Goal: Task Accomplishment & Management: Manage account settings

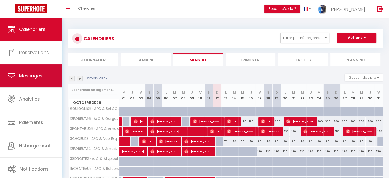
click at [36, 75] on span "Messages" at bounding box center [30, 75] width 23 height 6
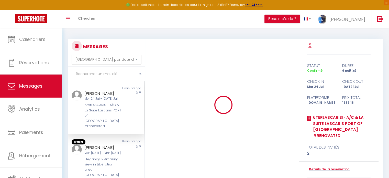
scroll to position [429, 0]
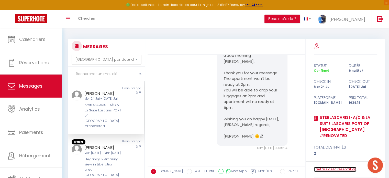
click at [338, 167] on link "Détails de la réservation" at bounding box center [334, 169] width 42 height 5
select select
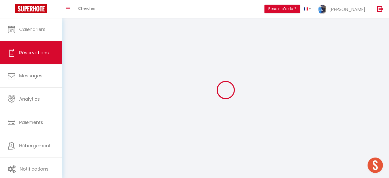
select select
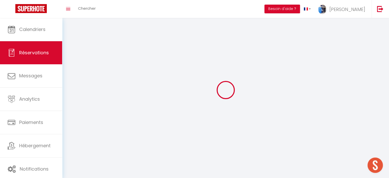
select select
checkbox input "false"
select select
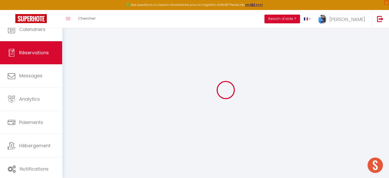
select select
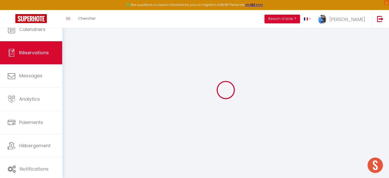
select select
checkbox input "false"
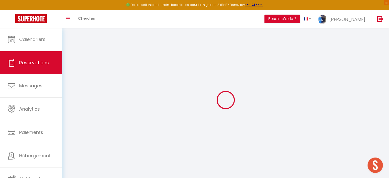
select select
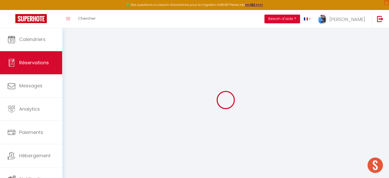
select select
checkbox input "false"
select select
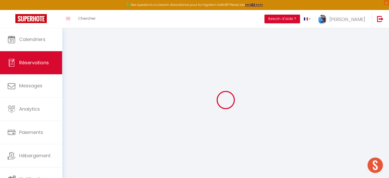
select select
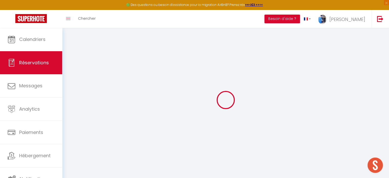
checkbox input "false"
type input "[PERSON_NAME]"
type input "Bills"
type input "[EMAIL_ADDRESS][DOMAIN_NAME]"
type input "[PHONE_NUMBER]"
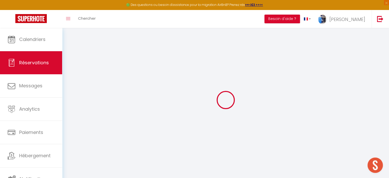
type input "8022"
type input "[STREET_ADDRESS]"
type input "Chrictchurch"
select select "NZ"
type input "265.54"
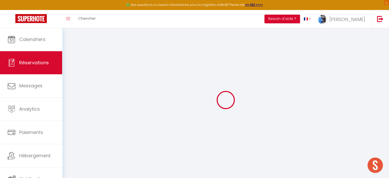
type input "22.95"
select select "50353"
select select "1"
select select
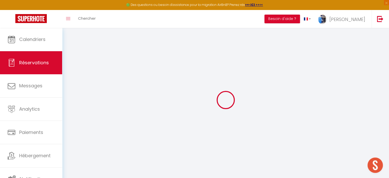
type input "2"
select select "12"
select select
type input "1512"
checkbox input "false"
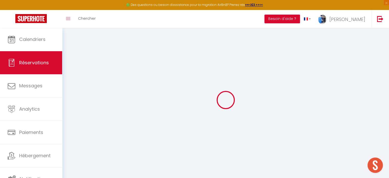
type input "0"
select select "2"
type input "0"
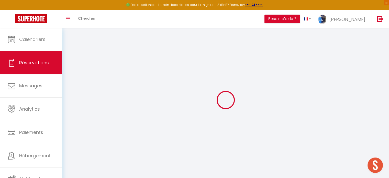
select select
select select "14"
checkbox input "false"
select select
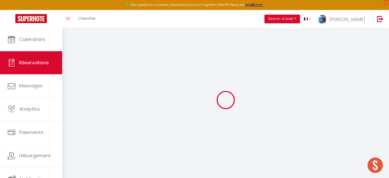
select select
checkbox input "false"
select select
checkbox input "false"
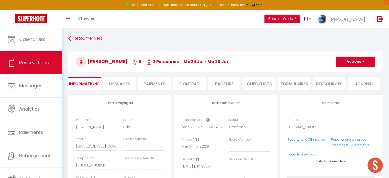
select select
checkbox input "false"
type textarea "** THIS RESERVATION HAS BEEN PRE-PAID ** BOOKING NOTE : Payment charge is EUR 2…"
type input "50"
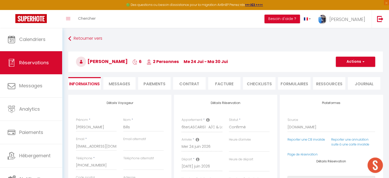
type input "77.18"
select select
checkbox input "false"
select select
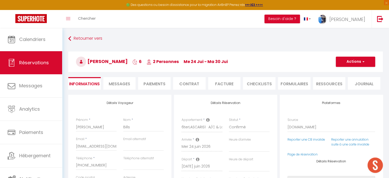
select select
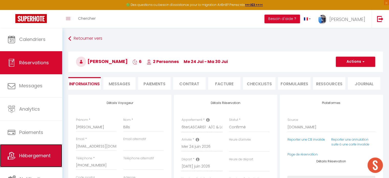
click at [38, 159] on link "Hébergement" at bounding box center [31, 155] width 62 height 23
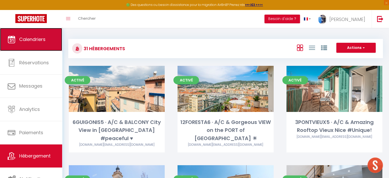
click at [37, 37] on span "Calendriers" at bounding box center [32, 39] width 26 height 6
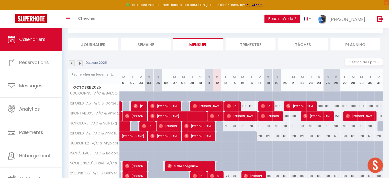
scroll to position [26, 0]
drag, startPoint x: 225, startPoint y: 126, endPoint x: 228, endPoint y: 125, distance: 3.2
click at [225, 126] on div "70" at bounding box center [225, 125] width 8 height 9
type input "70"
type input "Lun 13 Octobre 2025"
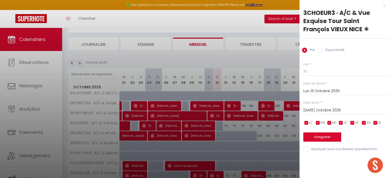
click at [327, 109] on input "[DATE] Octobre 2025" at bounding box center [346, 110] width 86 height 7
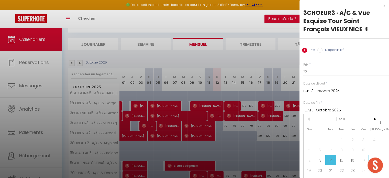
click at [360, 159] on span "17" at bounding box center [363, 160] width 11 height 10
type input "Ven 17 Octobre 2025"
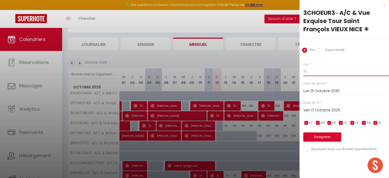
click at [303, 69] on input "70" at bounding box center [346, 71] width 86 height 9
type input "60"
click at [321, 136] on button "Enregistrer" at bounding box center [322, 136] width 38 height 9
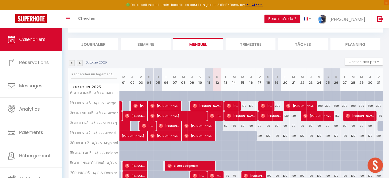
click at [242, 105] on div "190" at bounding box center [242, 105] width 8 height 9
type input "190"
type input "Mer 15 Octobre 2025"
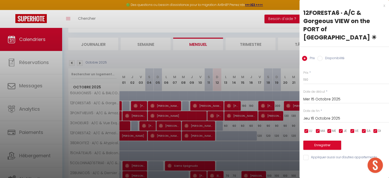
click at [306, 115] on input "Jeu 16 Octobre 2025" at bounding box center [346, 118] width 86 height 7
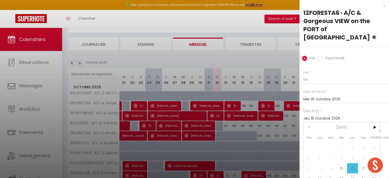
click at [361, 163] on span "17" at bounding box center [363, 168] width 11 height 10
type input "Ven 17 Octobre 2025"
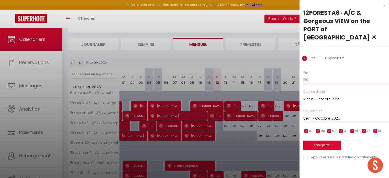
drag, startPoint x: 296, startPoint y: 70, endPoint x: 292, endPoint y: 68, distance: 5.1
click at [292, 68] on body "🟢 Des questions ou besoin d'assistance pour la migration AirBnB? Prenez rdv >>>…" at bounding box center [194, 163] width 389 height 322
type input "200"
click at [324, 140] on button "Enregistrer" at bounding box center [322, 144] width 38 height 9
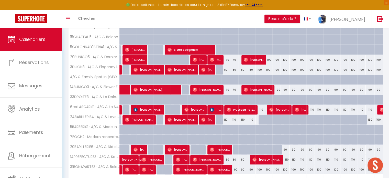
scroll to position [153, 0]
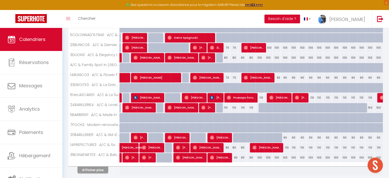
click at [226, 46] on div "70" at bounding box center [225, 47] width 8 height 9
type input "70"
type input "Lun 13 Octobre 2025"
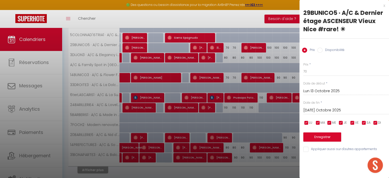
click at [322, 106] on div "[DATE] Octobre 2025 < [DATE] > Dim Lun Mar Mer Jeu Ven Sam 1 2 3 4 5 6 7 8 9 10…" at bounding box center [346, 109] width 86 height 9
click at [322, 107] on input "[DATE] Octobre 2025" at bounding box center [346, 110] width 86 height 7
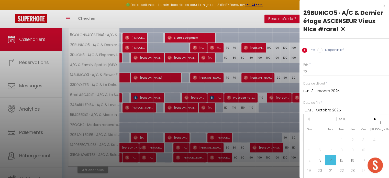
click at [343, 162] on span "15" at bounding box center [341, 160] width 11 height 10
type input "Mer 15 Octobre 2025"
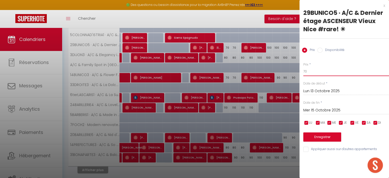
click at [303, 71] on div "Prix * 70 Statut * Disponible Indisponible Date de début * Lun 13 Octobre 2025 …" at bounding box center [343, 104] width 89 height 97
type input "60"
click at [317, 134] on button "Enregistrer" at bounding box center [322, 136] width 38 height 9
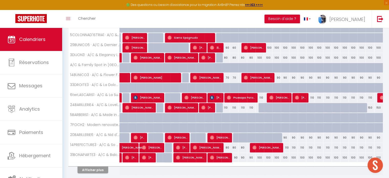
click at [225, 76] on div "70" at bounding box center [225, 77] width 8 height 9
type input "70"
type input "Lun 13 Octobre 2025"
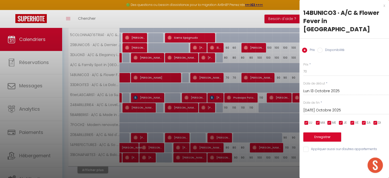
click at [309, 105] on div "[DATE] Octobre 2025 < [DATE] > Dim Lun Mar Mer Jeu Ven Sam 1 2 3 4 5 6 7 8 9 10…" at bounding box center [346, 109] width 86 height 9
click at [309, 107] on input "[DATE] Octobre 2025" at bounding box center [346, 110] width 86 height 7
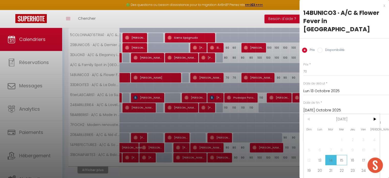
click at [343, 155] on span "15" at bounding box center [341, 160] width 11 height 10
type input "Mer 15 Octobre 2025"
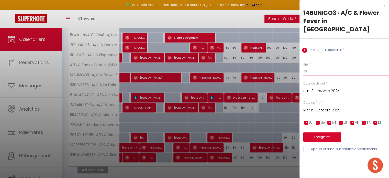
click at [304, 67] on input "70" at bounding box center [346, 71] width 86 height 9
type input "60"
click at [327, 132] on button "Enregistrer" at bounding box center [322, 136] width 38 height 9
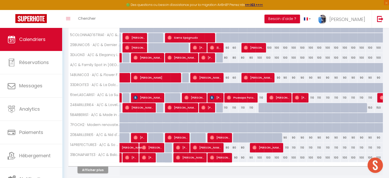
click at [227, 146] on div "80" at bounding box center [225, 147] width 8 height 9
type input "80"
type input "Lun 13 Octobre 2025"
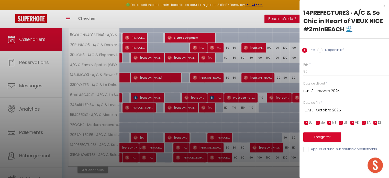
click at [324, 108] on input "[DATE] Octobre 2025" at bounding box center [346, 110] width 86 height 7
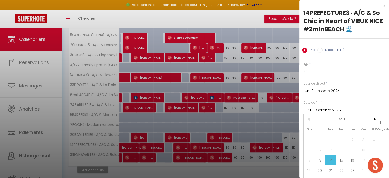
click at [347, 156] on span "16" at bounding box center [352, 160] width 11 height 10
type input "Jeu 16 Octobre 2025"
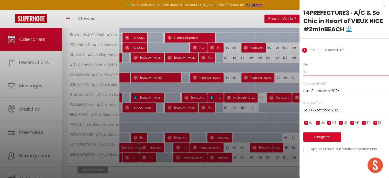
click at [302, 69] on div "Prix * 80 Statut * Disponible Indisponible Date de début * Lun 13 Octobre 2025 …" at bounding box center [343, 104] width 89 height 97
type input "70"
click at [319, 135] on button "Enregistrer" at bounding box center [322, 136] width 38 height 9
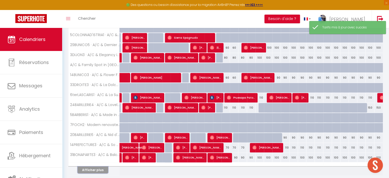
click at [100, 167] on button "Afficher plus" at bounding box center [92, 169] width 31 height 7
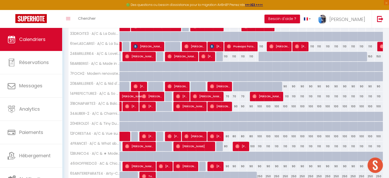
scroll to position [230, 0]
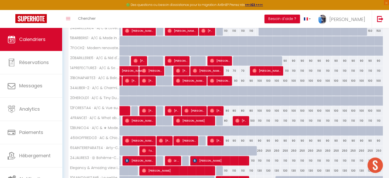
click at [226, 139] on div "90" at bounding box center [225, 140] width 8 height 9
type input "90"
type input "Lun 13 Octobre 2025"
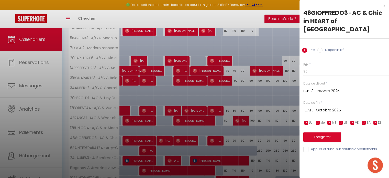
click at [319, 107] on input "[DATE] Octobre 2025" at bounding box center [346, 110] width 86 height 7
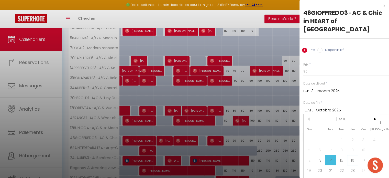
click at [357, 155] on span "16" at bounding box center [352, 160] width 11 height 10
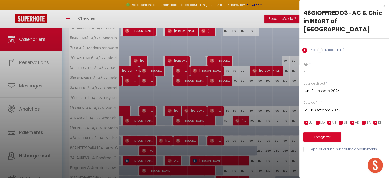
click at [312, 107] on input "Jeu 16 Octobre 2025" at bounding box center [346, 110] width 86 height 7
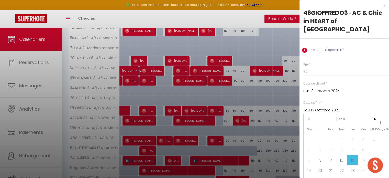
drag, startPoint x: 366, startPoint y: 151, endPoint x: 362, endPoint y: 145, distance: 6.4
click at [366, 155] on span "17" at bounding box center [363, 160] width 11 height 10
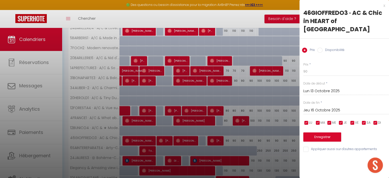
type input "Ven 17 Octobre 2025"
click at [300, 63] on div "Prix * 90 Statut * Disponible Indisponible Date de début * Lun 13 Octobre 2025 …" at bounding box center [343, 104] width 89 height 97
click at [304, 67] on input "90" at bounding box center [346, 71] width 86 height 9
type input "70"
click at [327, 132] on button "Enregistrer" at bounding box center [322, 136] width 38 height 9
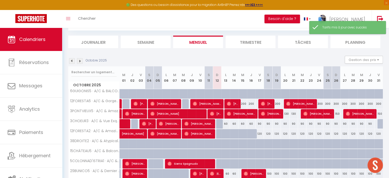
scroll to position [170, 0]
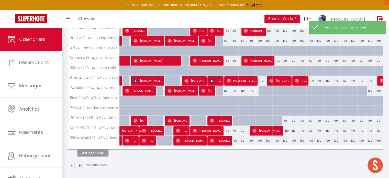
click at [95, 150] on button "Afficher plus" at bounding box center [92, 152] width 31 height 7
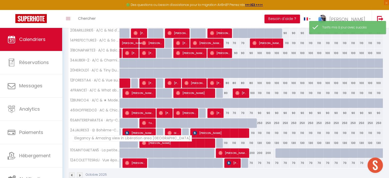
scroll to position [267, 0]
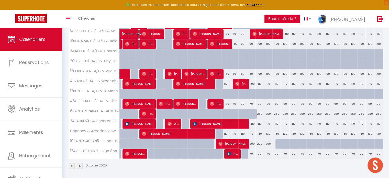
click at [226, 131] on div "110" at bounding box center [225, 133] width 8 height 9
type input "110"
type input "Lun 13 Octobre 2025"
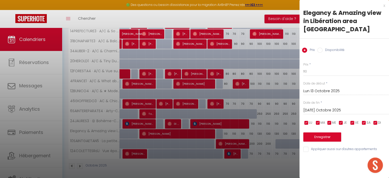
click at [323, 107] on input "[DATE] Octobre 2025" at bounding box center [346, 110] width 86 height 7
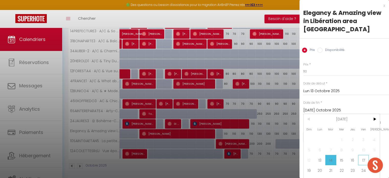
click at [359, 155] on span "17" at bounding box center [363, 160] width 11 height 10
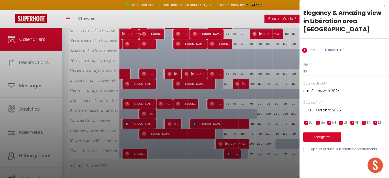
type input "Ven 17 Octobre 2025"
click at [304, 67] on input "110" at bounding box center [346, 71] width 86 height 9
type input "130"
click at [320, 132] on button "Enregistrer" at bounding box center [322, 136] width 38 height 9
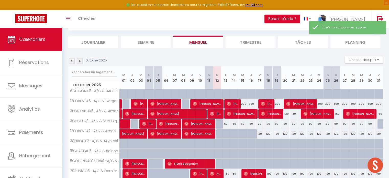
scroll to position [170, 0]
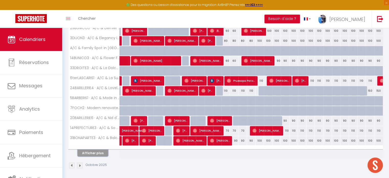
drag, startPoint x: 94, startPoint y: 152, endPoint x: 143, endPoint y: 125, distance: 55.8
click at [94, 152] on button "Afficher plus" at bounding box center [92, 152] width 31 height 7
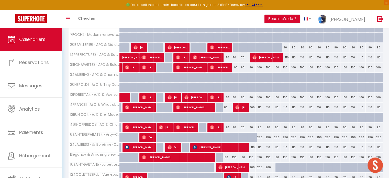
scroll to position [247, 0]
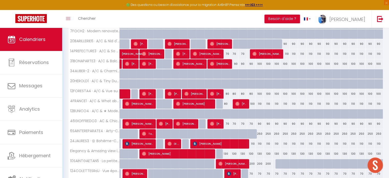
click at [253, 142] on div "110" at bounding box center [251, 143] width 8 height 9
type input "110"
type input "Jeu 16 Octobre 2025"
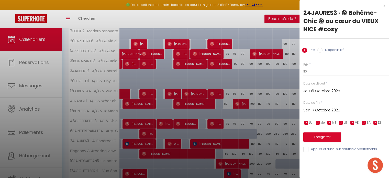
click at [323, 109] on input "Ven 17 Octobre 2025" at bounding box center [346, 110] width 86 height 7
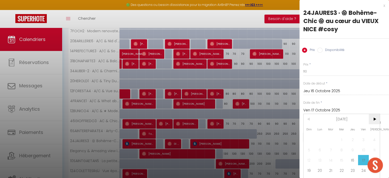
click at [377, 119] on span ">" at bounding box center [373, 119] width 11 height 10
drag, startPoint x: 300, startPoint y: 146, endPoint x: 308, endPoint y: 146, distance: 7.7
click at [300, 146] on div "Prix * 110 Statut * Disponible Indisponible Date de début * Jeu 16 Octobre 2025…" at bounding box center [343, 104] width 89 height 97
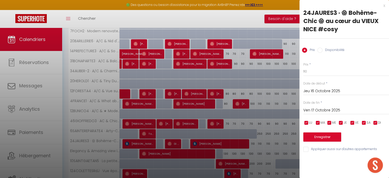
click at [325, 104] on div "Date de fin * Ven 17 Octobre 2025 < [DATE] > Dim Lun Mar Mer Jeu Ven Sam 1 2 3 …" at bounding box center [346, 107] width 86 height 14
click at [325, 108] on input "Ven 17 Octobre 2025" at bounding box center [346, 110] width 86 height 7
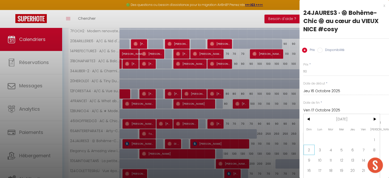
click at [309, 148] on span "2" at bounding box center [308, 149] width 11 height 10
type input "Dim 02 Novembre 2025"
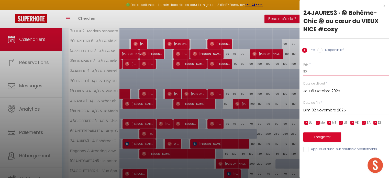
drag, startPoint x: 298, startPoint y: 71, endPoint x: 285, endPoint y: 71, distance: 13.0
type input "100"
click at [322, 135] on button "Enregistrer" at bounding box center [322, 136] width 38 height 9
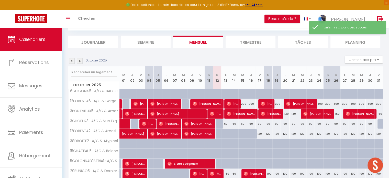
scroll to position [170, 0]
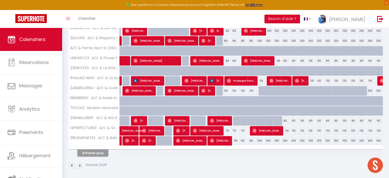
click at [96, 153] on button "Afficher plus" at bounding box center [92, 152] width 31 height 7
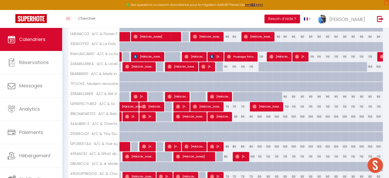
scroll to position [221, 0]
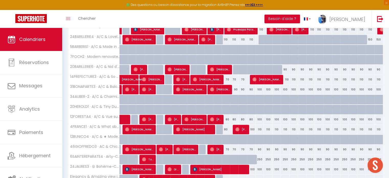
click at [226, 118] on div "80" at bounding box center [225, 118] width 8 height 9
type input "80"
type input "Lun 13 Octobre 2025"
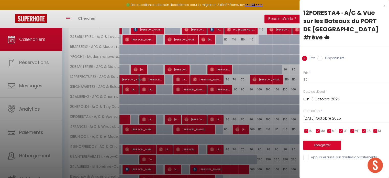
click at [316, 115] on input "[DATE] Octobre 2025" at bounding box center [346, 118] width 86 height 7
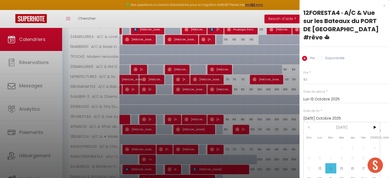
click at [362, 163] on span "17" at bounding box center [363, 168] width 11 height 10
type input "Ven 17 Octobre 2025"
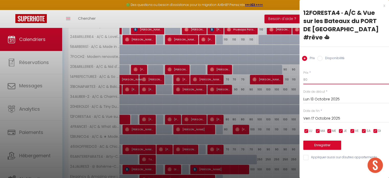
drag, startPoint x: 305, startPoint y: 71, endPoint x: 299, endPoint y: 71, distance: 5.9
click at [299, 71] on div "Prix * 80 Statut * Disponible Indisponible Date de début * Lun 13 Octobre 2025 …" at bounding box center [343, 112] width 89 height 97
type input "70"
click at [326, 140] on button "Enregistrer" at bounding box center [322, 144] width 38 height 9
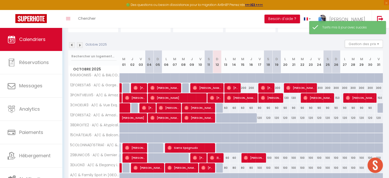
scroll to position [42, 0]
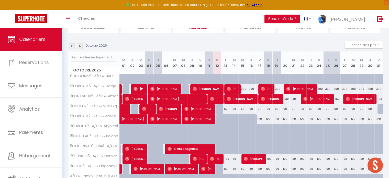
click at [259, 118] on div "120" at bounding box center [259, 118] width 8 height 9
type input "120"
type input "Ven 17 Octobre 2025"
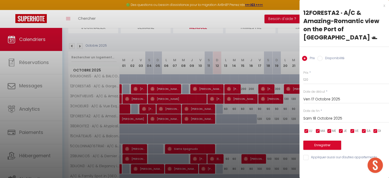
click at [316, 115] on input "Sam 18 Octobre 2025" at bounding box center [346, 118] width 86 height 7
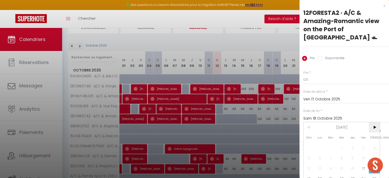
click at [371, 122] on span ">" at bounding box center [373, 127] width 11 height 10
click at [308, 153] on span "2" at bounding box center [308, 158] width 11 height 10
type input "Dim 02 Novembre 2025"
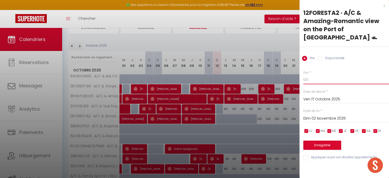
click at [304, 75] on input "120" at bounding box center [346, 79] width 86 height 9
type input "110"
click at [325, 140] on button "Enregistrer" at bounding box center [322, 144] width 38 height 9
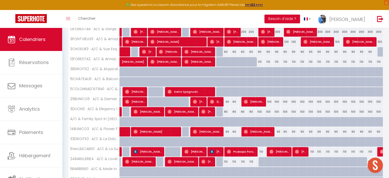
scroll to position [102, 0]
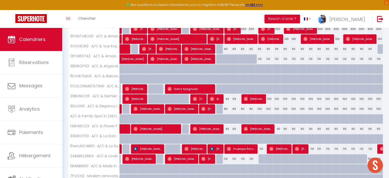
click at [259, 109] on div "100" at bounding box center [259, 108] width 8 height 9
type input "100"
type input "Ven 17 Octobre 2025"
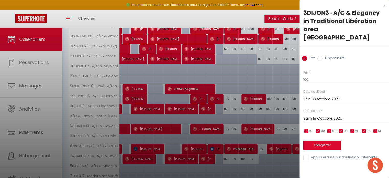
click at [334, 115] on input "Sam 18 Octobre 2025" at bounding box center [346, 118] width 86 height 7
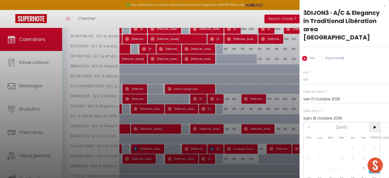
click at [371, 122] on span ">" at bounding box center [373, 127] width 11 height 10
click at [312, 153] on span "2" at bounding box center [308, 158] width 11 height 10
type input "Dim 02 Novembre 2025"
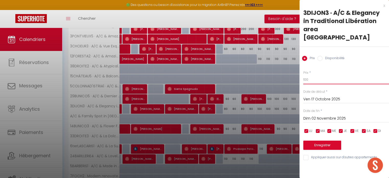
drag, startPoint x: 307, startPoint y: 71, endPoint x: 297, endPoint y: 70, distance: 9.5
click at [297, 70] on body "🟢 Des questions ou besoin d'assistance pour la migration AirBnB? Prenez rdv >>>…" at bounding box center [194, 87] width 389 height 322
type input "90"
click at [326, 140] on button "Enregistrer" at bounding box center [322, 144] width 38 height 9
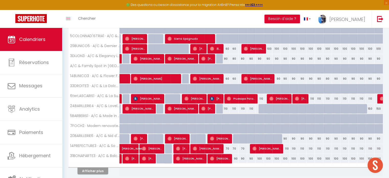
scroll to position [153, 0]
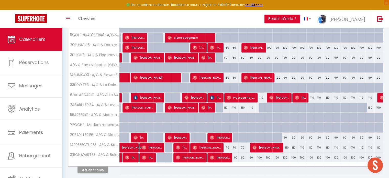
click at [268, 46] on div "100" at bounding box center [268, 47] width 8 height 9
type input "100"
type input "Sam 18 Octobre 2025"
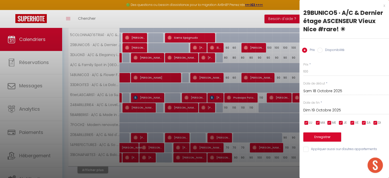
click at [335, 111] on input "Dim 19 Octobre 2025" at bounding box center [346, 110] width 86 height 7
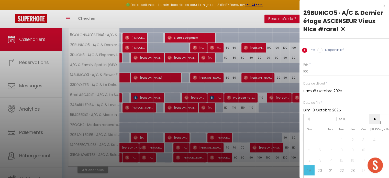
click at [376, 121] on span ">" at bounding box center [373, 119] width 11 height 10
drag, startPoint x: 309, startPoint y: 148, endPoint x: 311, endPoint y: 136, distance: 11.9
click at [309, 148] on span "2" at bounding box center [308, 149] width 11 height 10
type input "Dim 02 Novembre 2025"
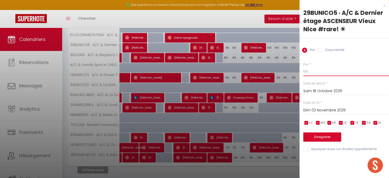
drag, startPoint x: 307, startPoint y: 73, endPoint x: 293, endPoint y: 70, distance: 13.7
click at [293, 70] on body "🟢 Des questions ou besoin d'assistance pour la migration AirBnB? Prenez rdv >>>…" at bounding box center [194, 36] width 389 height 322
type input "90"
click at [322, 137] on button "Enregistrer" at bounding box center [322, 136] width 38 height 9
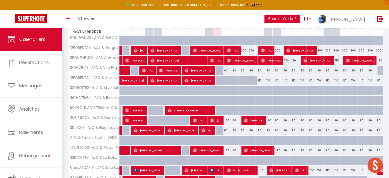
scroll to position [26, 0]
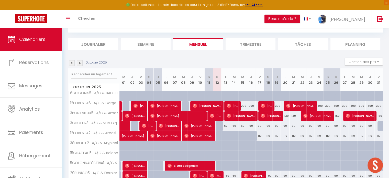
click at [320, 106] on div "300" at bounding box center [319, 105] width 8 height 9
type input "300"
type input "Ven 24 Octobre 2025"
type input "Sam 25 Octobre 2025"
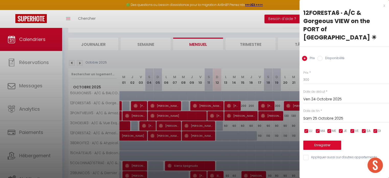
click at [320, 115] on input "Sam 25 Octobre 2025" at bounding box center [346, 118] width 86 height 7
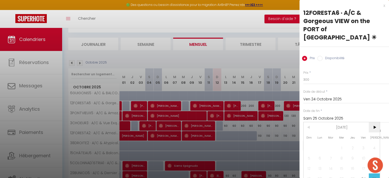
click at [372, 122] on span ">" at bounding box center [373, 127] width 11 height 10
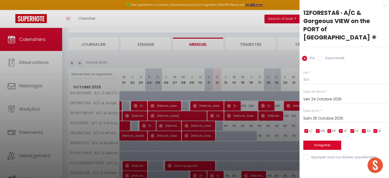
click at [247, 25] on div at bounding box center [194, 89] width 389 height 178
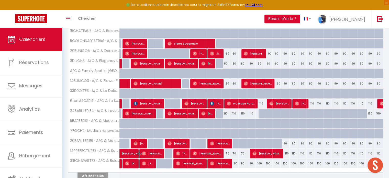
scroll to position [170, 0]
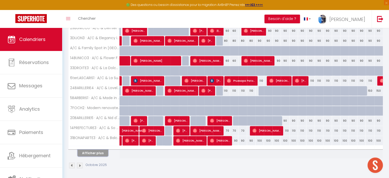
click at [97, 151] on button "Afficher plus" at bounding box center [92, 152] width 31 height 7
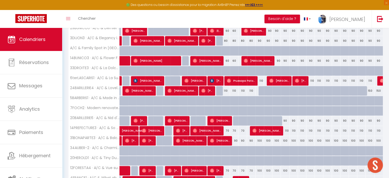
scroll to position [221, 0]
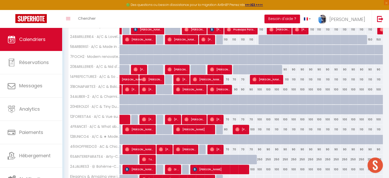
click at [285, 67] on div "90" at bounding box center [285, 69] width 8 height 9
type input "90"
type input "Lun 20 Octobre 2025"
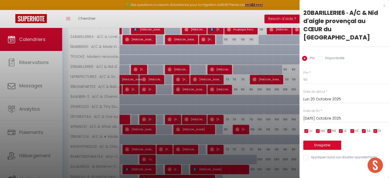
click at [334, 113] on div "[DATE] Octobre 2025 < [DATE] > Dim Lun Mar Mer Jeu Ven Sam 1 2 3 4 5 6 7 8 9 10…" at bounding box center [346, 117] width 86 height 9
click at [333, 115] on input "[DATE] Octobre 2025" at bounding box center [346, 118] width 86 height 7
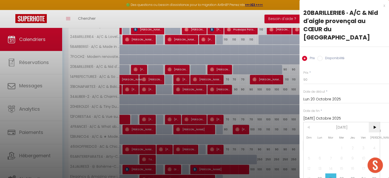
click at [378, 122] on span ">" at bounding box center [373, 127] width 11 height 10
drag, startPoint x: 306, startPoint y: 150, endPoint x: 307, endPoint y: 104, distance: 45.2
click at [306, 153] on span "2" at bounding box center [308, 158] width 11 height 10
type input "Dim 02 Novembre 2025"
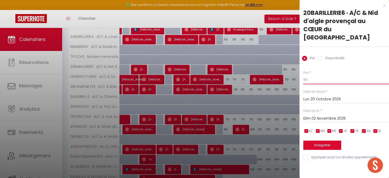
drag, startPoint x: 305, startPoint y: 72, endPoint x: 301, endPoint y: 72, distance: 3.8
click at [301, 72] on div "Prix * 90 Statut * Disponible Indisponible Date de début * Lun 20 Octobre 2025 …" at bounding box center [343, 112] width 89 height 97
type input "80"
click at [320, 140] on button "Enregistrer" at bounding box center [322, 144] width 38 height 9
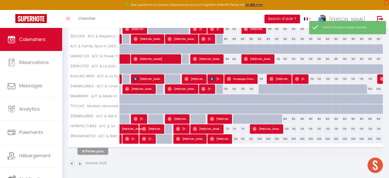
scroll to position [170, 0]
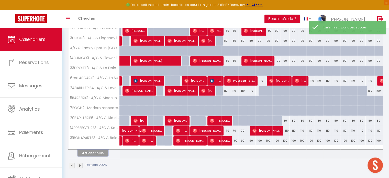
click at [91, 151] on button "Afficher plus" at bounding box center [92, 152] width 31 height 7
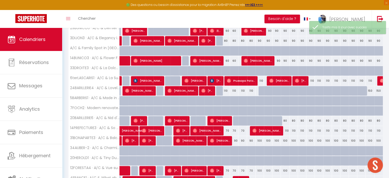
scroll to position [247, 0]
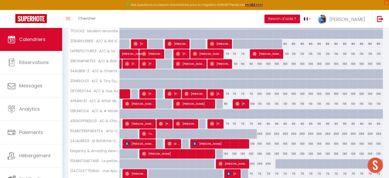
click at [286, 51] on div "110" at bounding box center [285, 53] width 8 height 9
type input "110"
type input "Lun 20 Octobre 2025"
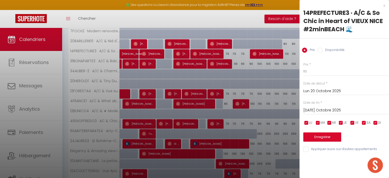
click at [314, 109] on input "[DATE] Octobre 2025" at bounding box center [346, 110] width 86 height 7
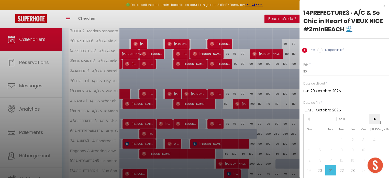
click at [374, 118] on span ">" at bounding box center [373, 119] width 11 height 10
click at [309, 146] on span "2" at bounding box center [308, 149] width 11 height 10
type input "Dim 02 Novembre 2025"
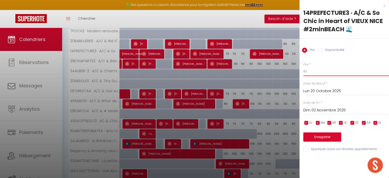
click at [304, 71] on input "110" at bounding box center [346, 71] width 86 height 9
type input "100"
click at [317, 137] on button "Enregistrer" at bounding box center [322, 136] width 38 height 9
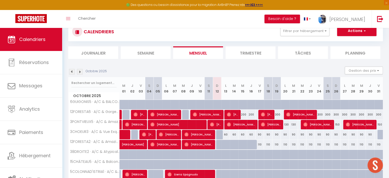
scroll to position [0, 0]
